Goal: Transaction & Acquisition: Purchase product/service

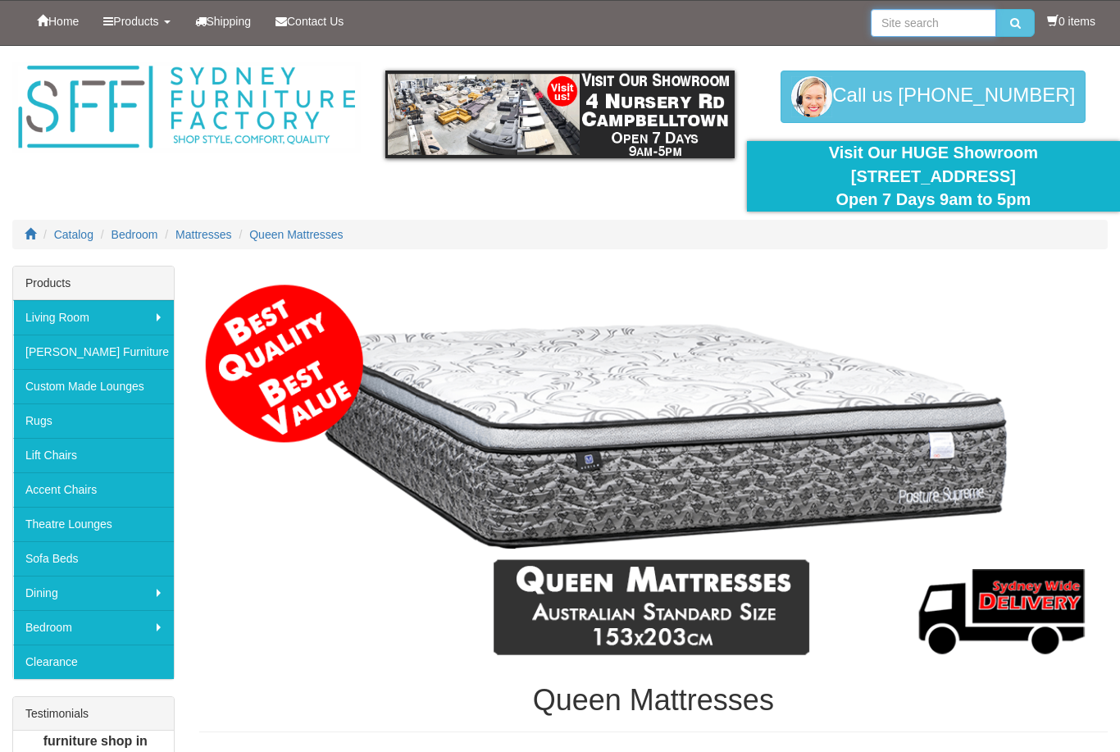
click at [903, 28] on input "search" at bounding box center [933, 23] width 125 height 28
type input "Double bed frame"
click at [1011, 23] on button "submit" at bounding box center [1015, 23] width 39 height 28
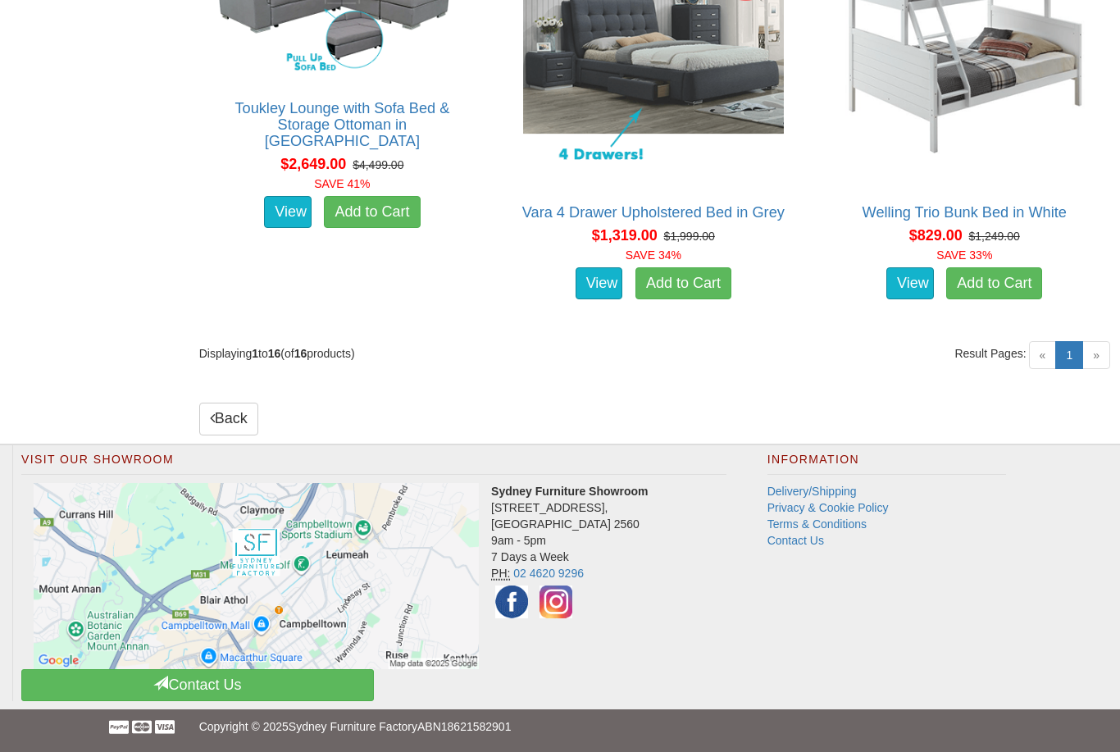
scroll to position [2549, 0]
click at [1095, 369] on span "»" at bounding box center [1096, 355] width 28 height 28
click at [1096, 369] on span "»" at bounding box center [1096, 355] width 28 height 28
click at [1082, 369] on link "1 (current)" at bounding box center [1069, 355] width 28 height 28
click at [1053, 347] on span "«" at bounding box center [1043, 355] width 28 height 28
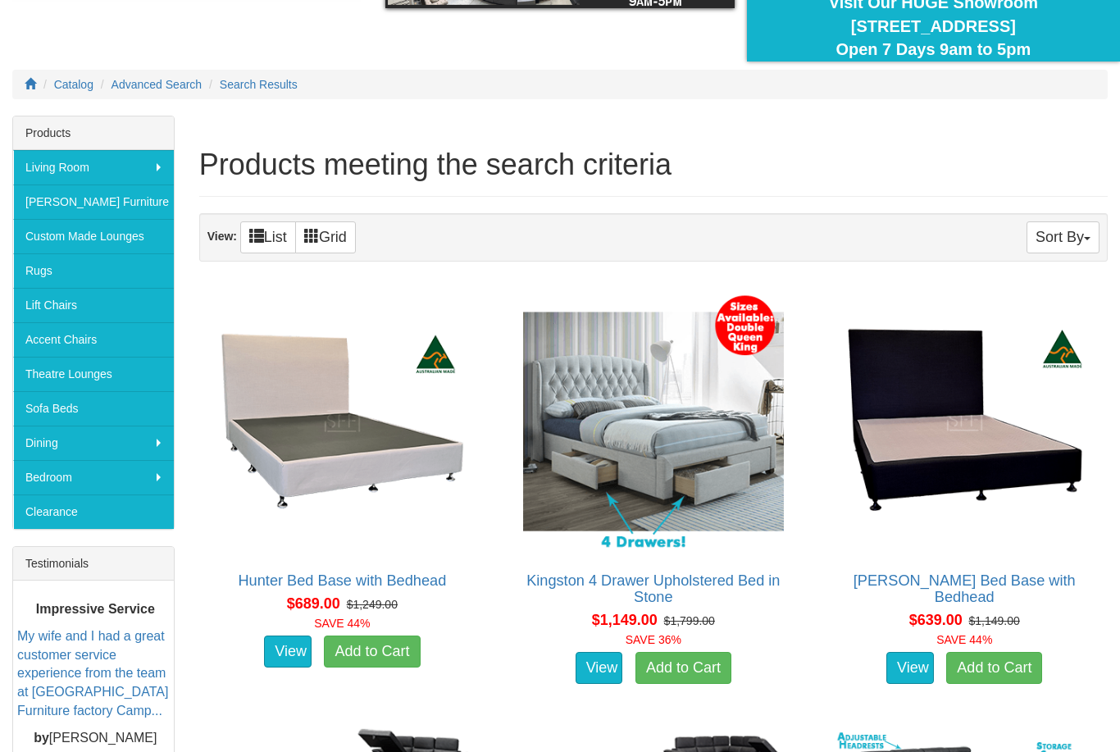
scroll to position [88, 0]
